Goal: Use online tool/utility: Utilize a website feature to perform a specific function

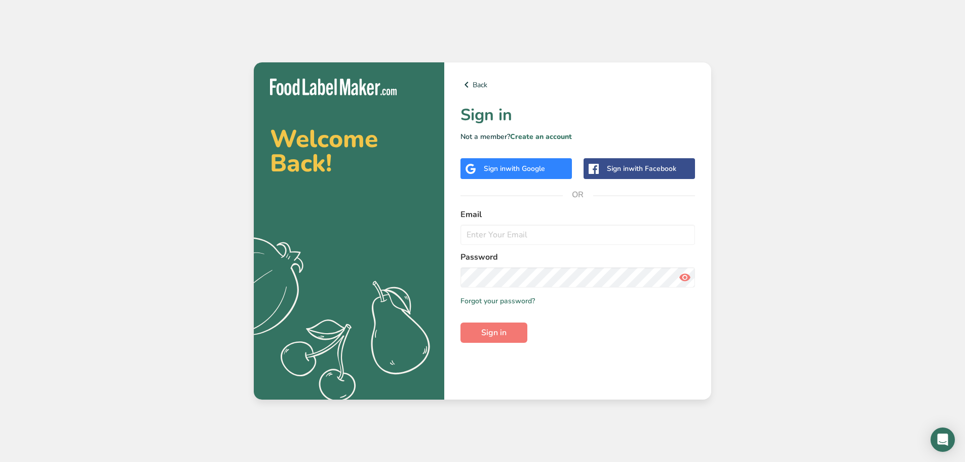
click at [581, 235] on input "email" at bounding box center [578, 234] width 235 height 20
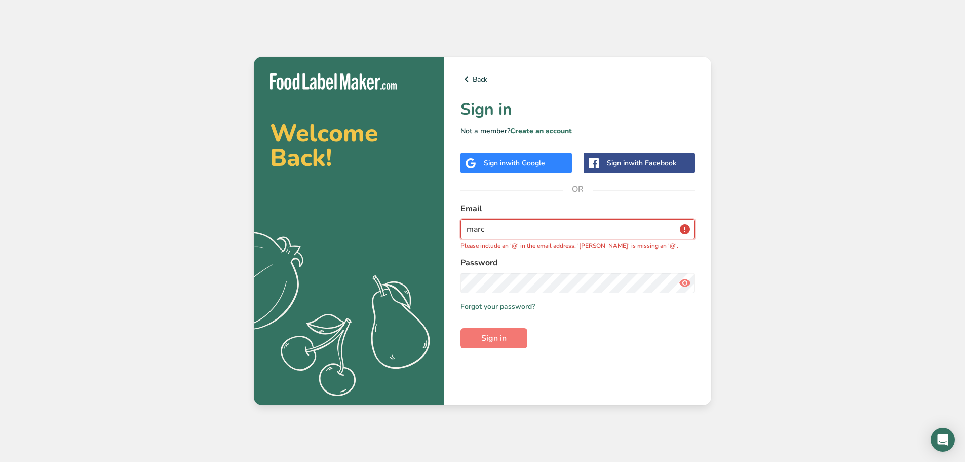
type input "marc@foodlabelmaker.com"
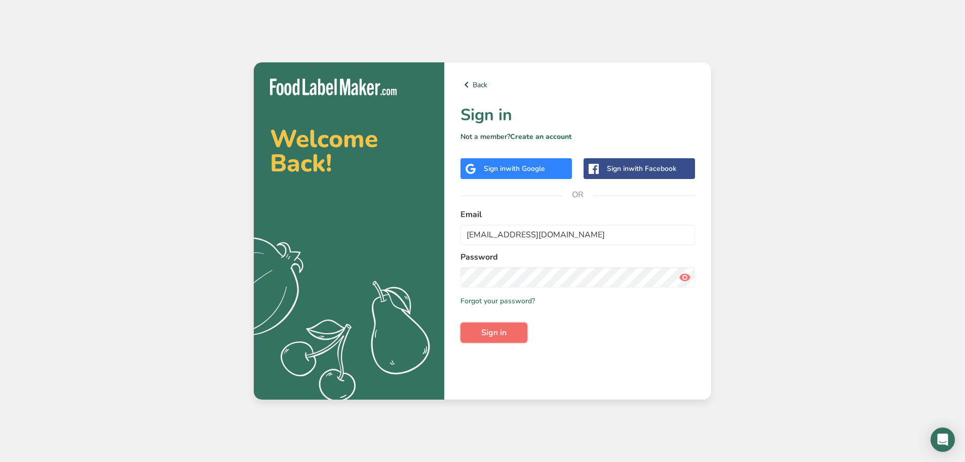
click at [484, 330] on span "Sign in" at bounding box center [493, 332] width 25 height 12
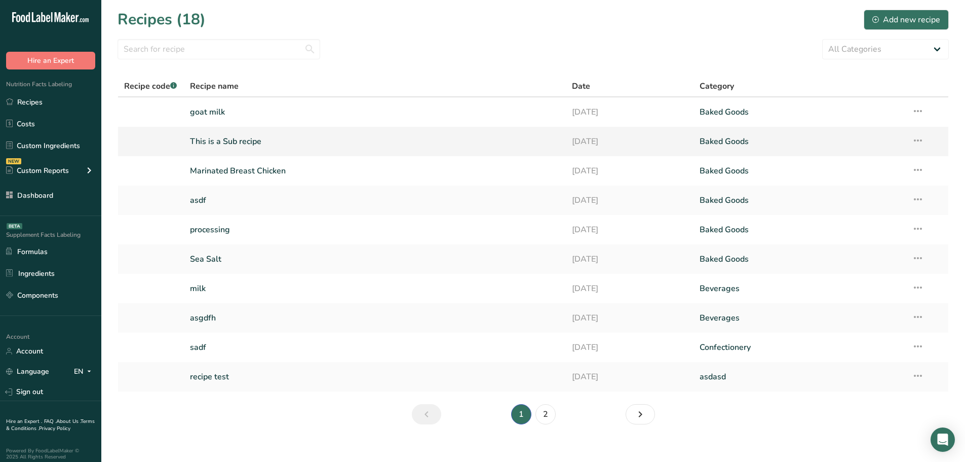
click at [252, 143] on link "This is a Sub recipe" at bounding box center [375, 141] width 370 height 21
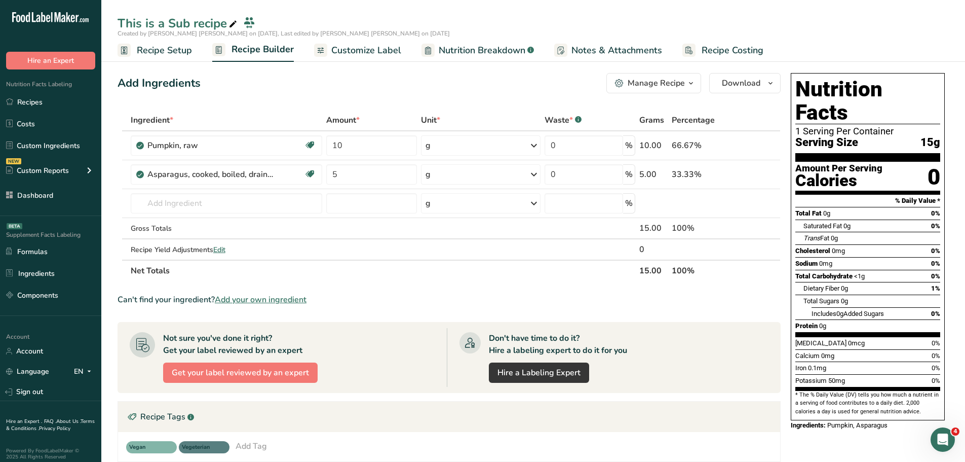
click at [466, 55] on span "Nutrition Breakdown" at bounding box center [482, 51] width 87 height 14
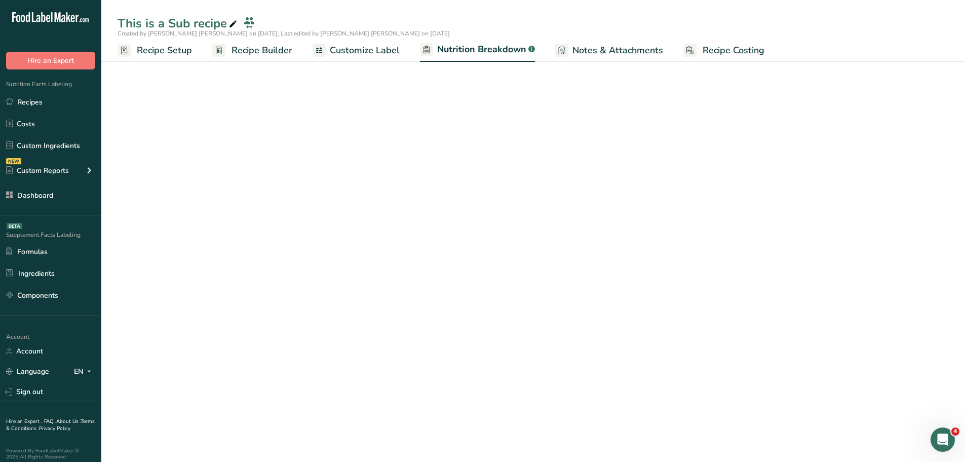
select select "Calories"
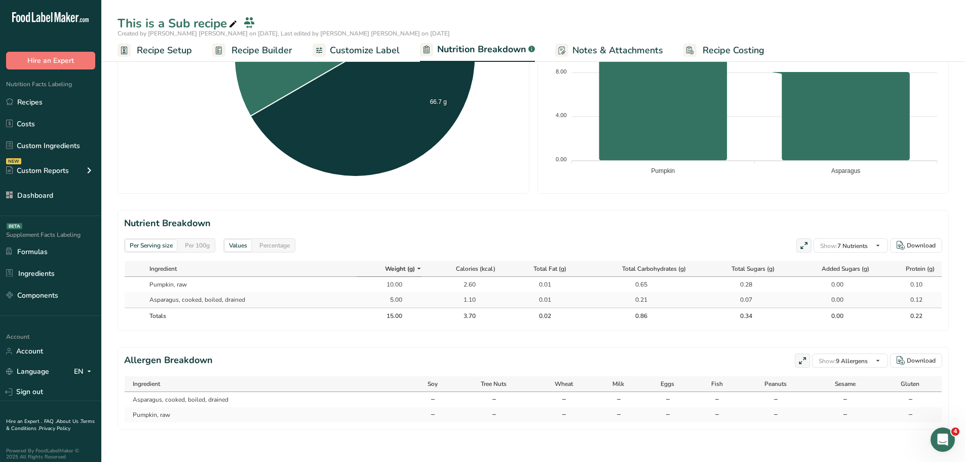
scroll to position [315, 0]
